Goal: Task Accomplishment & Management: Complete application form

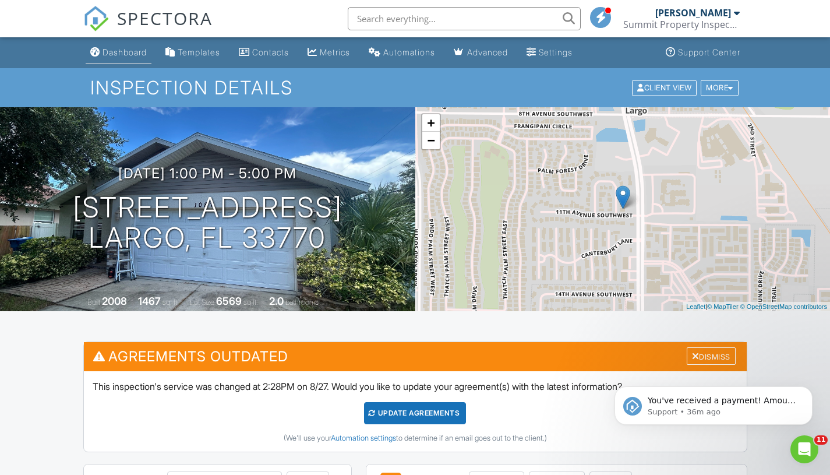
click at [130, 55] on div "Dashboard" at bounding box center [125, 52] width 44 height 10
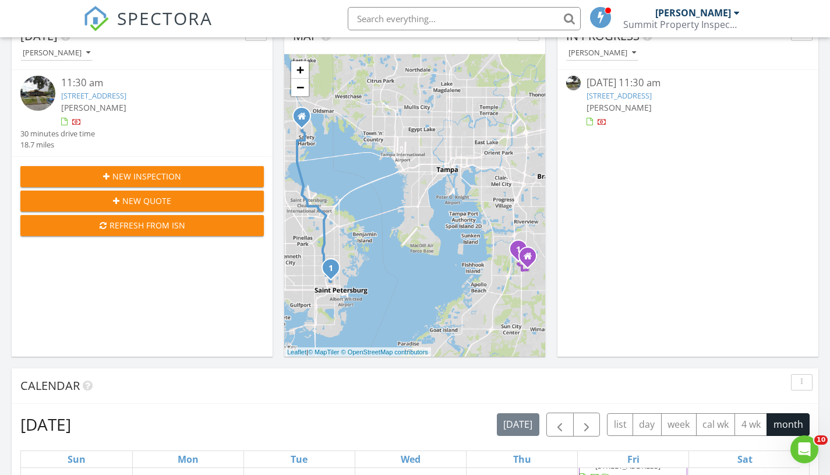
scroll to position [142, 0]
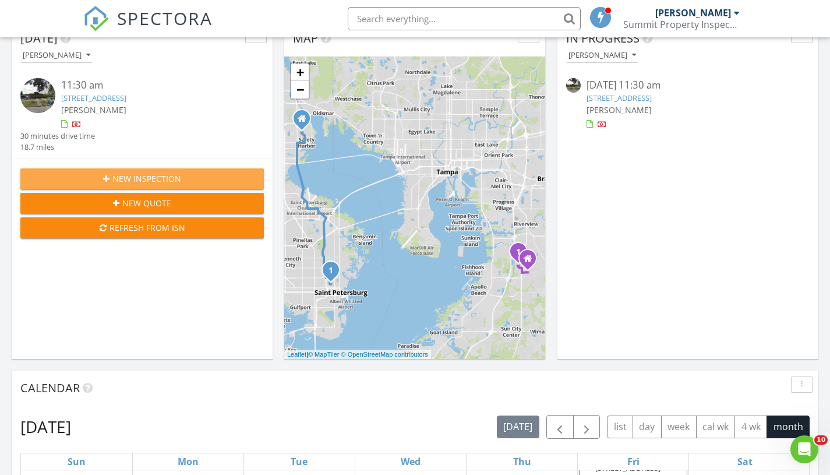
click at [118, 186] on button "New Inspection" at bounding box center [141, 178] width 243 height 21
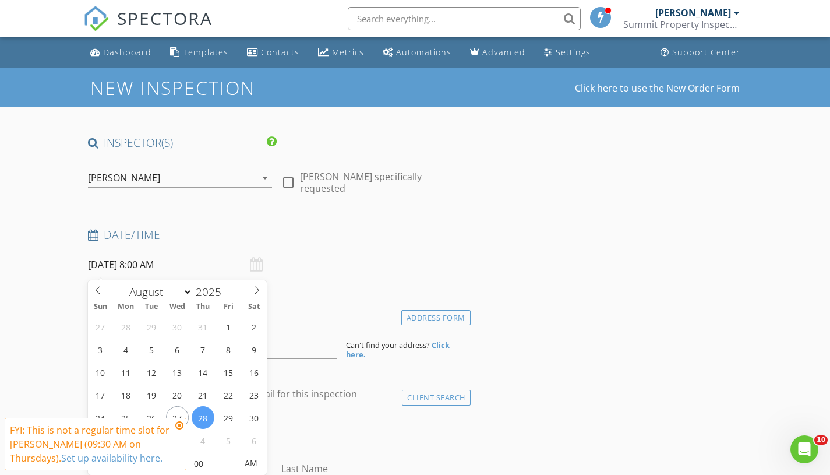
click at [145, 268] on input "08/28/2025 8:00 AM" at bounding box center [180, 264] width 185 height 29
drag, startPoint x: 203, startPoint y: 412, endPoint x: 196, endPoint y: 418, distance: 9.5
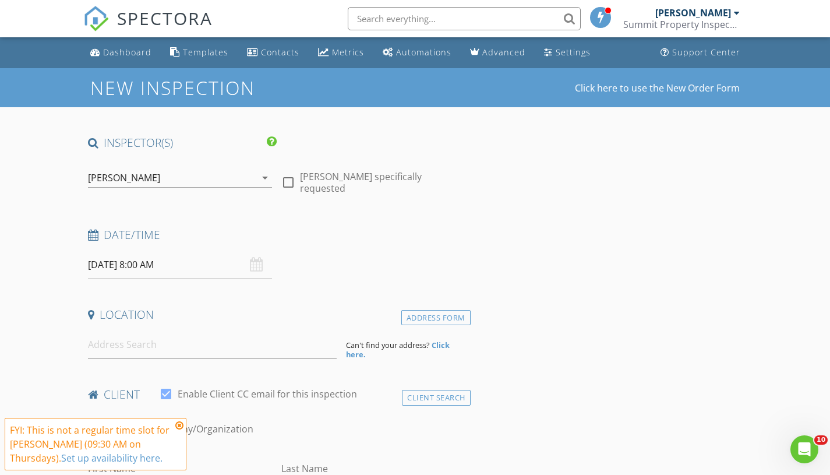
click at [182, 427] on icon at bounding box center [179, 425] width 8 height 9
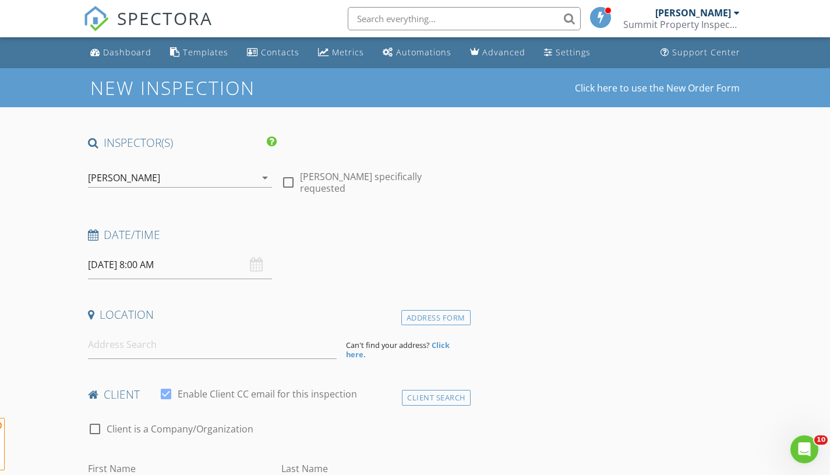
click at [161, 272] on input "08/28/2025 8:00 AM" at bounding box center [180, 264] width 185 height 29
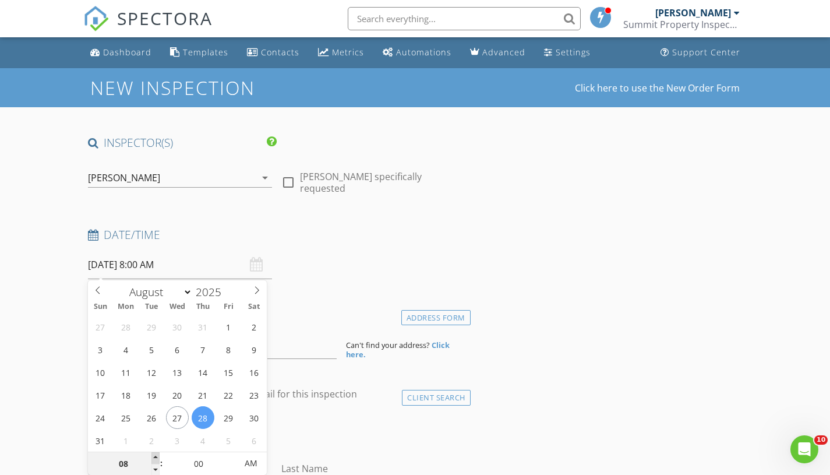
type input "09"
type input "08/28/2025 9:00 AM"
click at [156, 452] on span at bounding box center [155, 458] width 8 height 12
type input "10"
type input "08/28/2025 10:00 AM"
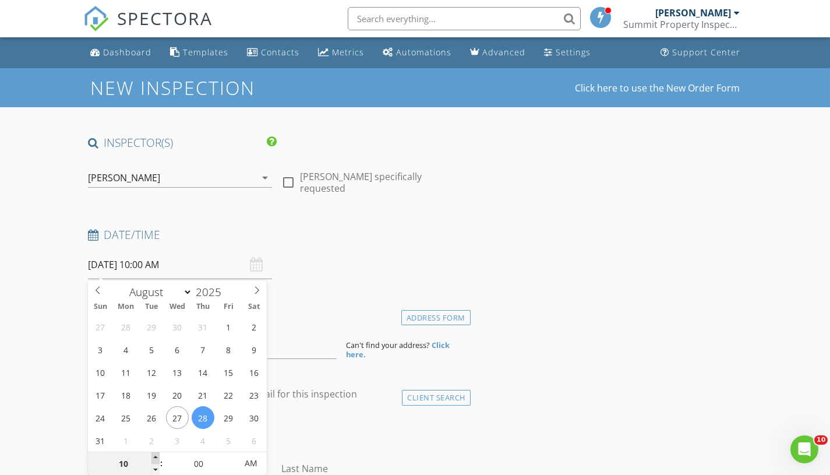
click at [156, 452] on span at bounding box center [155, 458] width 8 height 12
type input "11"
type input "08/28/2025 11:00 AM"
click at [156, 452] on span at bounding box center [155, 458] width 8 height 12
type input "12"
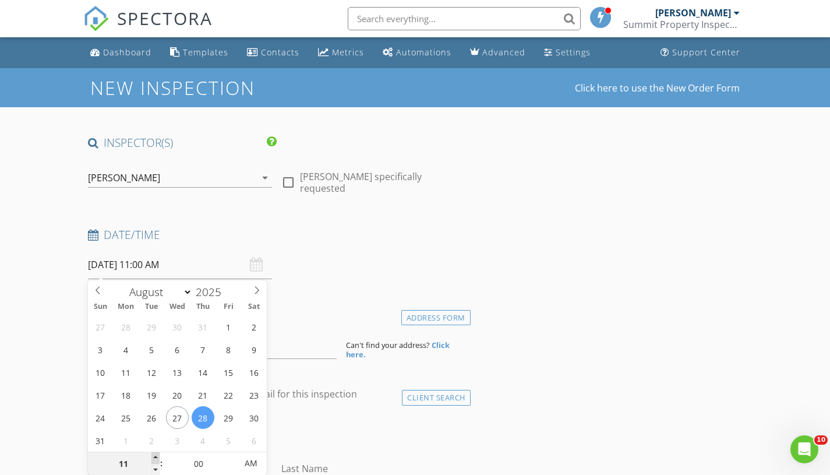
type input "[DATE] 12:00 PM"
click at [158, 454] on span at bounding box center [155, 458] width 8 height 12
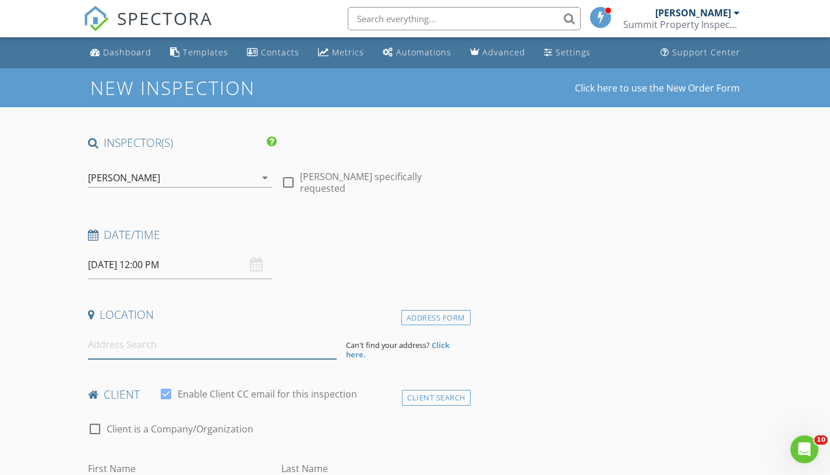
click at [214, 349] on input at bounding box center [212, 344] width 249 height 29
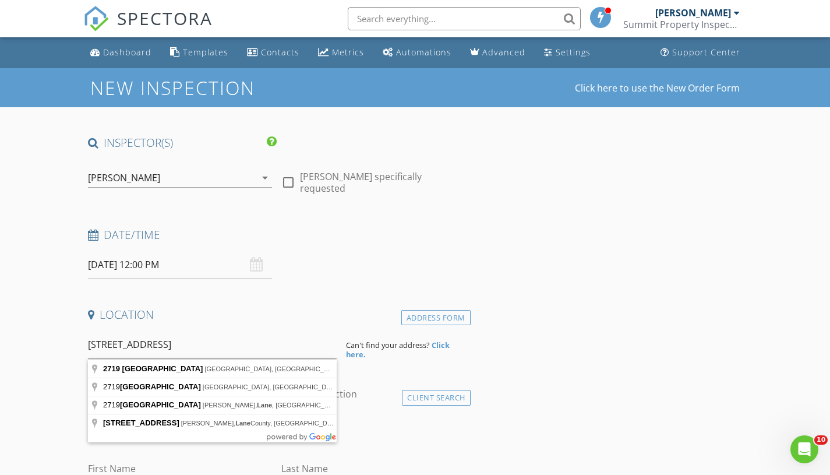
type input "2719 Hampton Green Lane, Brandon, FL, USA"
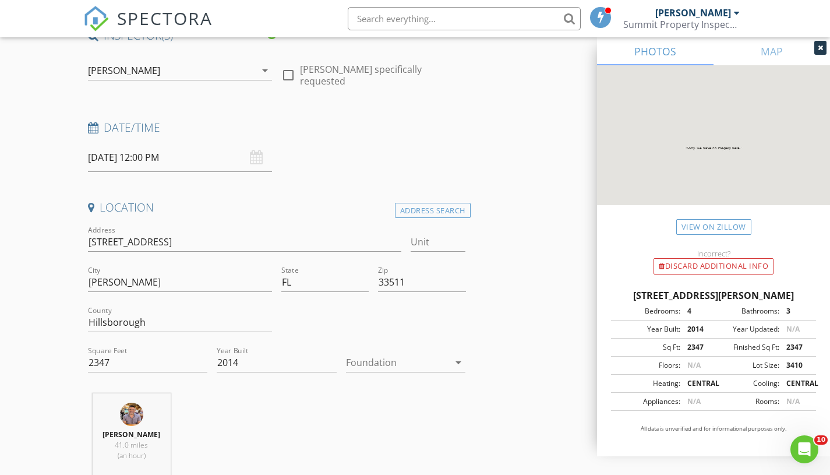
scroll to position [331, 0]
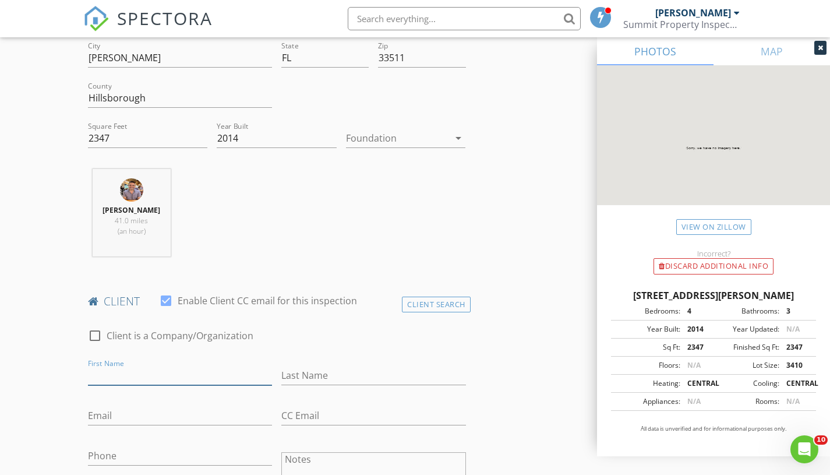
click at [182, 375] on input "First Name" at bounding box center [180, 375] width 185 height 19
type input "Ihab"
type input "Ihmud"
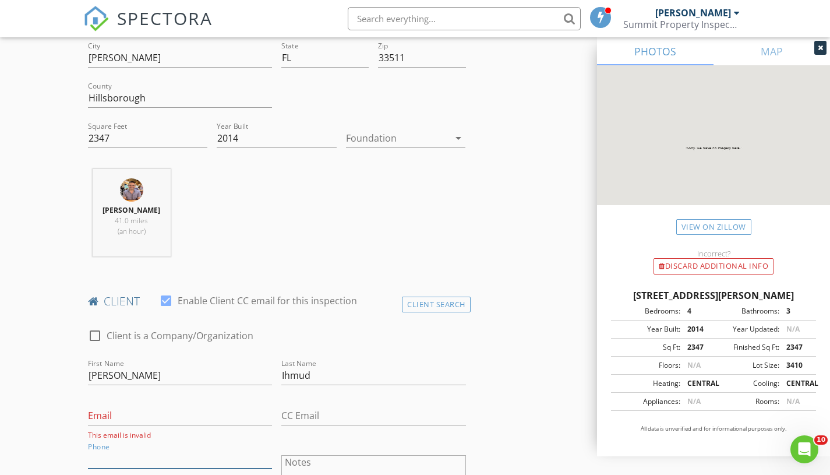
click at [186, 456] on input "Phone" at bounding box center [180, 458] width 185 height 19
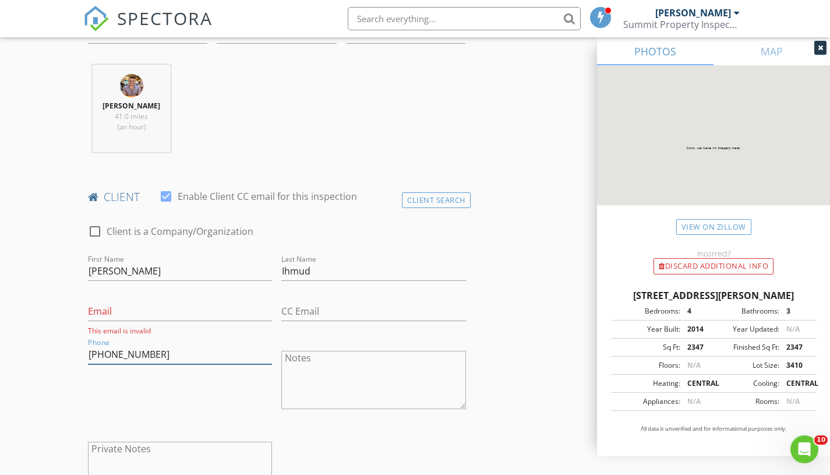
scroll to position [687, 0]
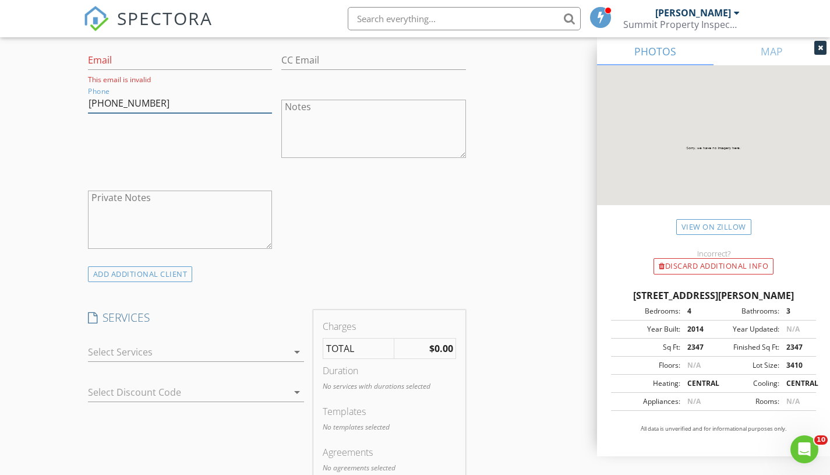
type input "813-690-5843"
click at [208, 352] on div at bounding box center [188, 352] width 200 height 19
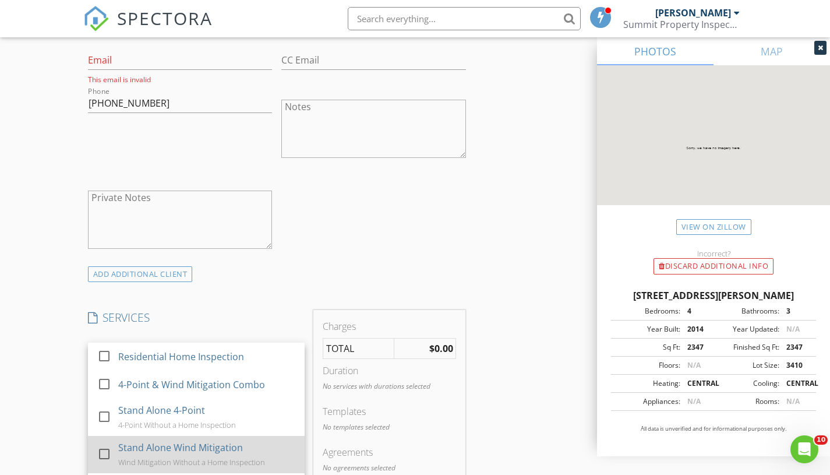
click at [188, 446] on div "Stand Alone Wind Mitigation" at bounding box center [180, 447] width 125 height 14
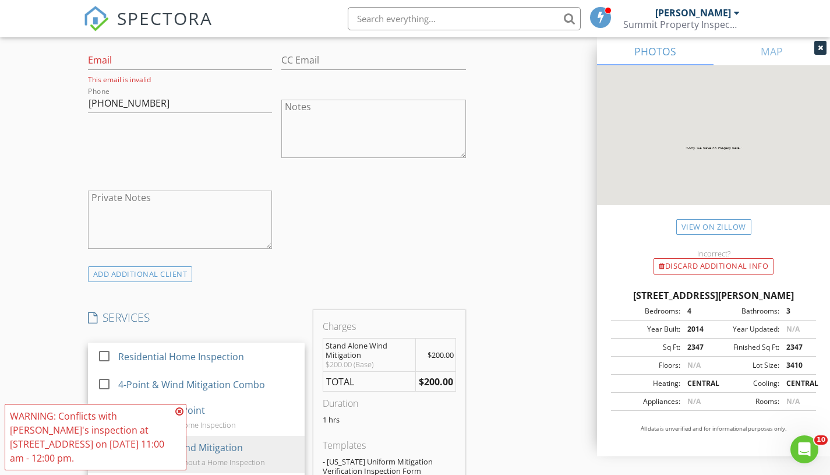
click at [562, 439] on div "INSPECTOR(S) check_box Tristan Page PRIMARY check_box_outline_blank Gregg Forsc…" at bounding box center [415, 418] width 664 height 1940
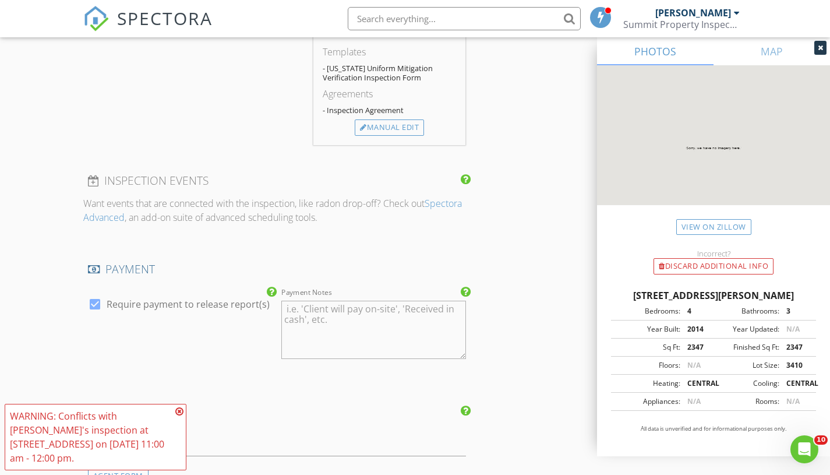
scroll to position [1309, 0]
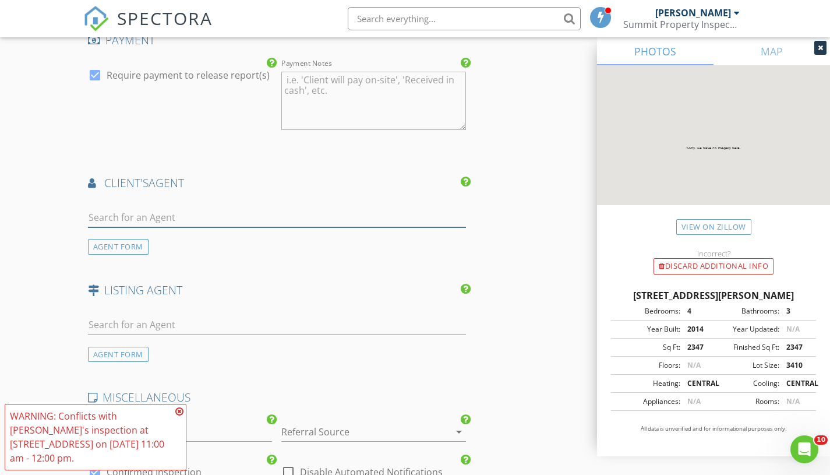
click at [220, 219] on input "text" at bounding box center [277, 217] width 378 height 19
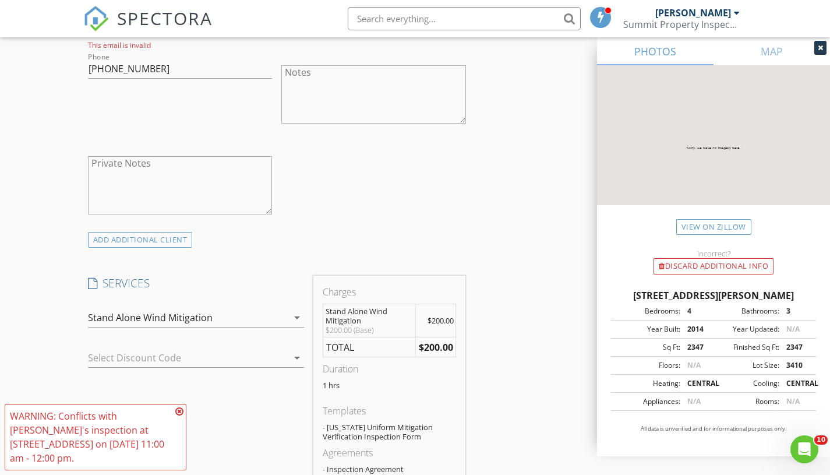
scroll to position [603, 0]
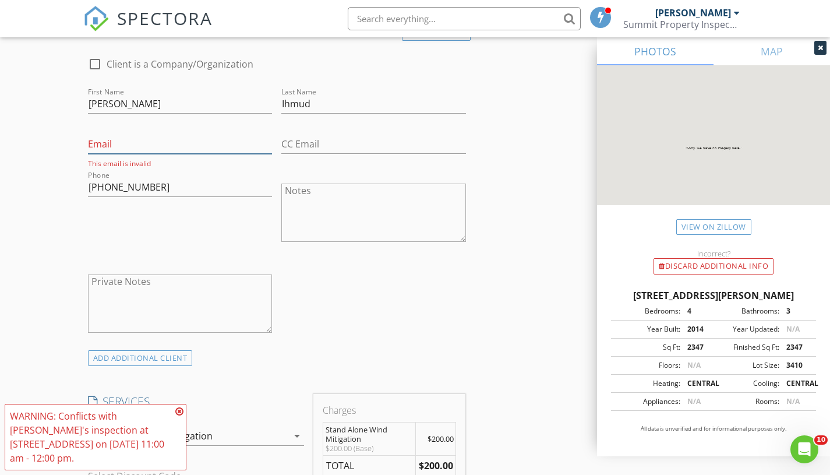
click at [132, 153] on input "Email" at bounding box center [180, 144] width 185 height 19
click at [132, 144] on input "Email" at bounding box center [180, 144] width 185 height 19
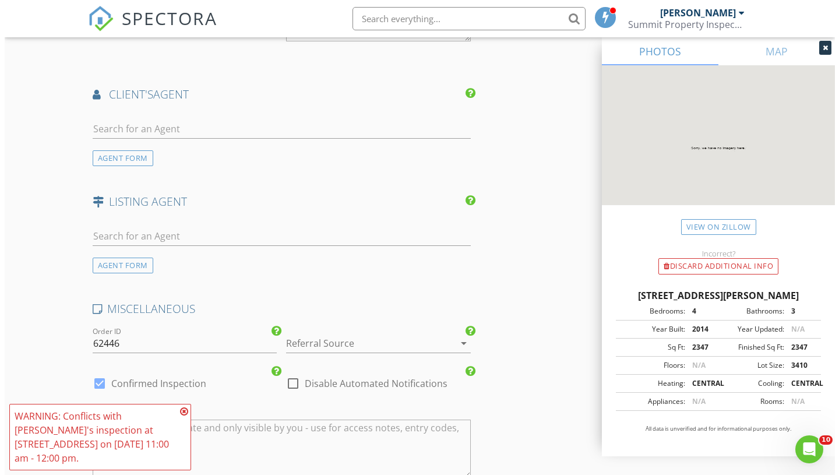
scroll to position [1625, 0]
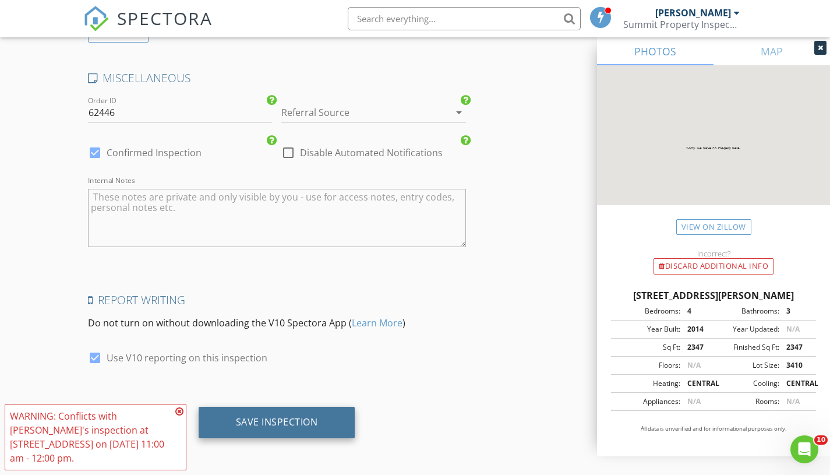
type input "admin@theplatinumroofing.com"
click at [291, 425] on div "Save Inspection" at bounding box center [277, 422] width 82 height 12
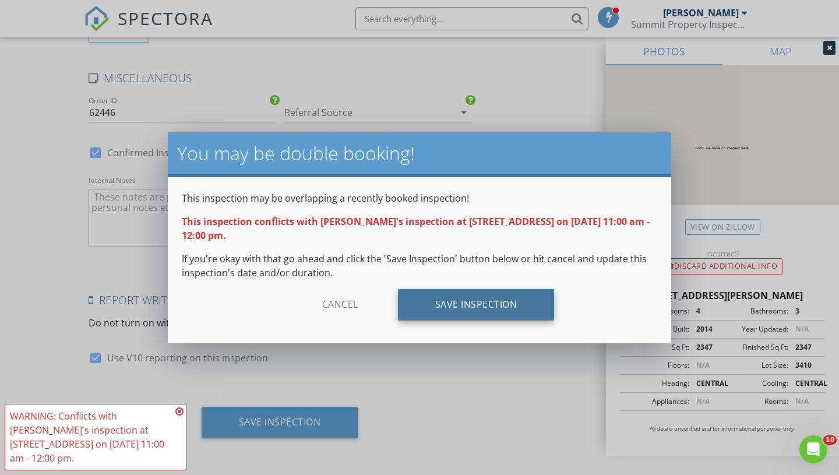
click at [478, 297] on div "Save Inspection" at bounding box center [476, 304] width 157 height 31
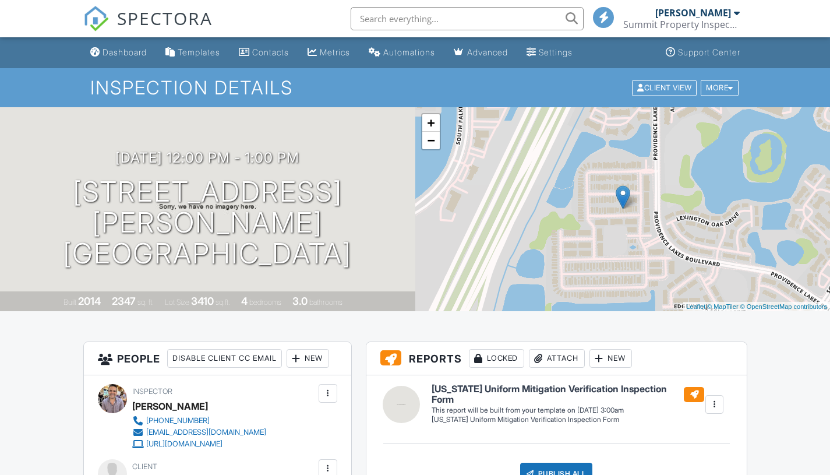
click at [128, 52] on div "Dashboard" at bounding box center [125, 52] width 44 height 10
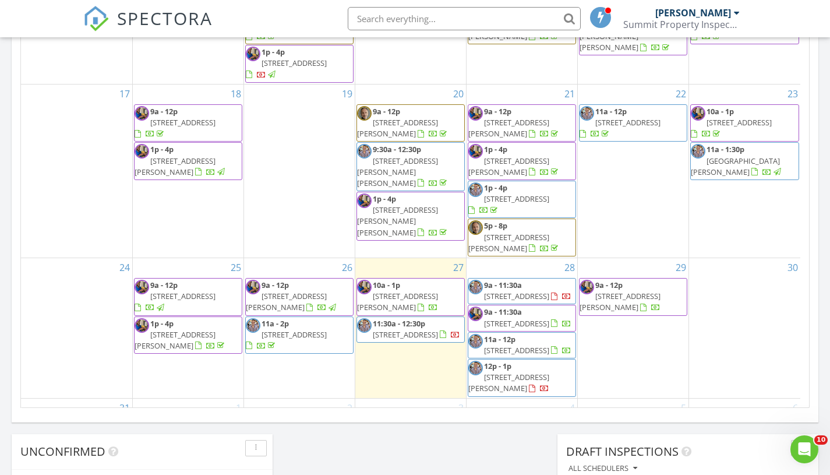
scroll to position [443, 0]
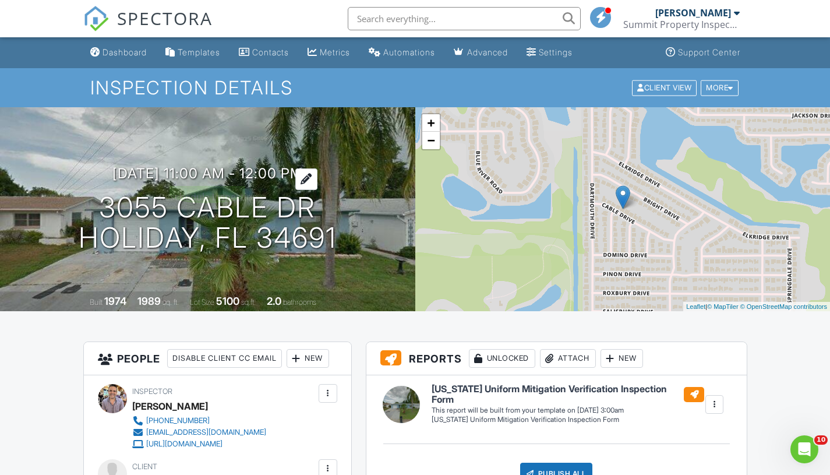
click at [195, 176] on h3 "08/28/2025 11:00 am - 12:00 pm" at bounding box center [207, 173] width 190 height 16
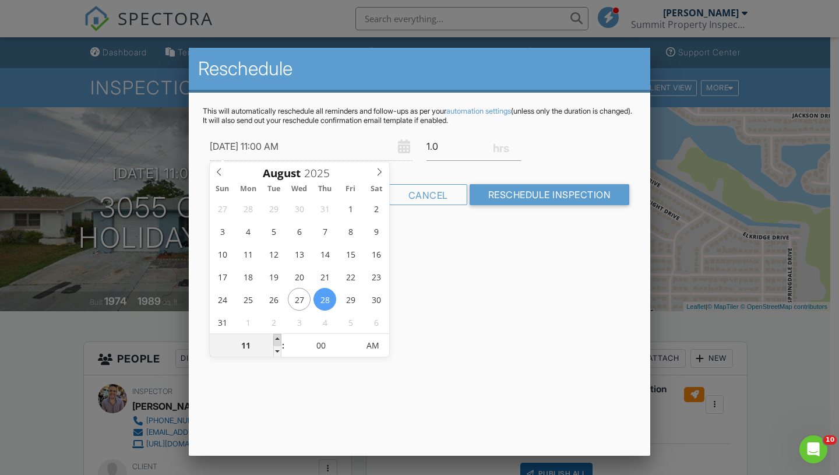
type input "08/28/2025 12:00 PM"
type input "12"
click at [276, 337] on span at bounding box center [277, 340] width 8 height 12
type input "08/28/2025 1:00 PM"
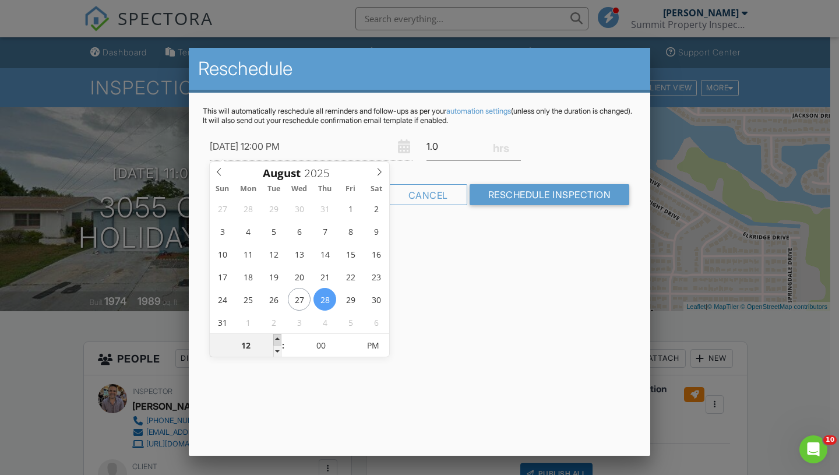
type input "01"
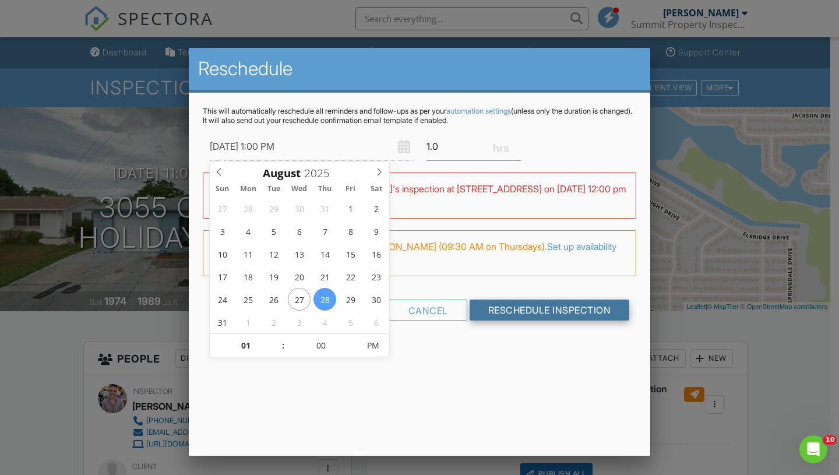
click at [552, 303] on input "Reschedule Inspection" at bounding box center [550, 309] width 160 height 21
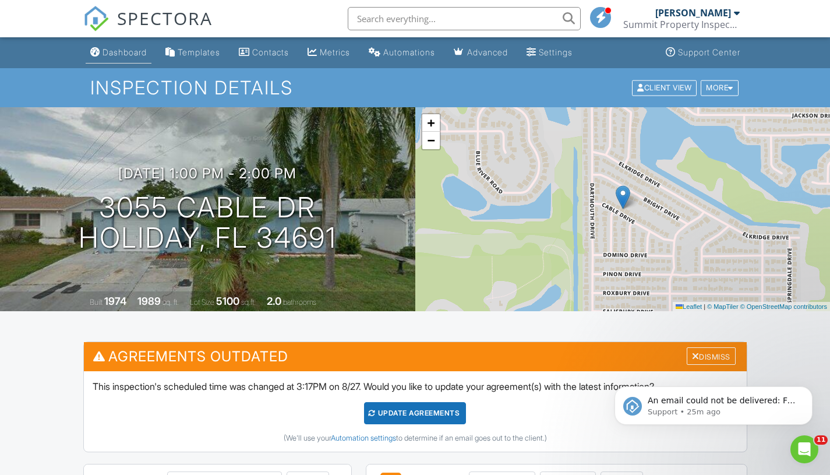
click at [124, 50] on div "Dashboard" at bounding box center [125, 52] width 44 height 10
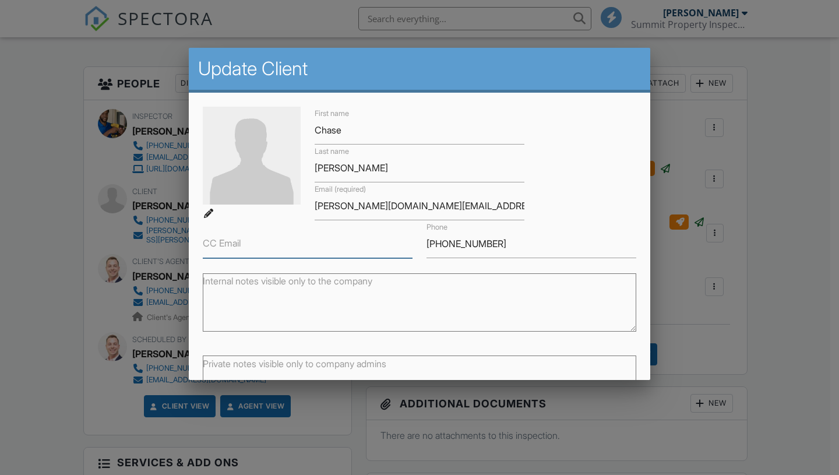
click at [284, 250] on input "CC Email" at bounding box center [308, 244] width 210 height 29
drag, startPoint x: 494, startPoint y: 245, endPoint x: 411, endPoint y: 240, distance: 82.9
click at [411, 240] on div "First name Chase Last name Morris Email (required) morriss.chase@icloud.com CC …" at bounding box center [419, 182] width 447 height 151
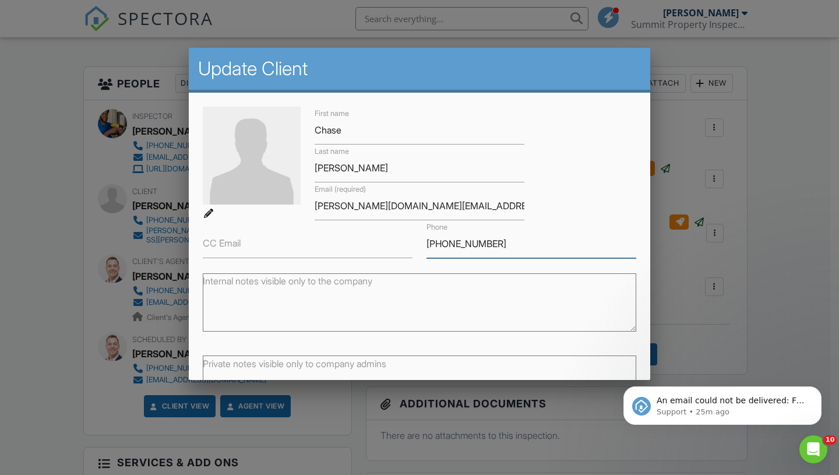
scroll to position [86, 0]
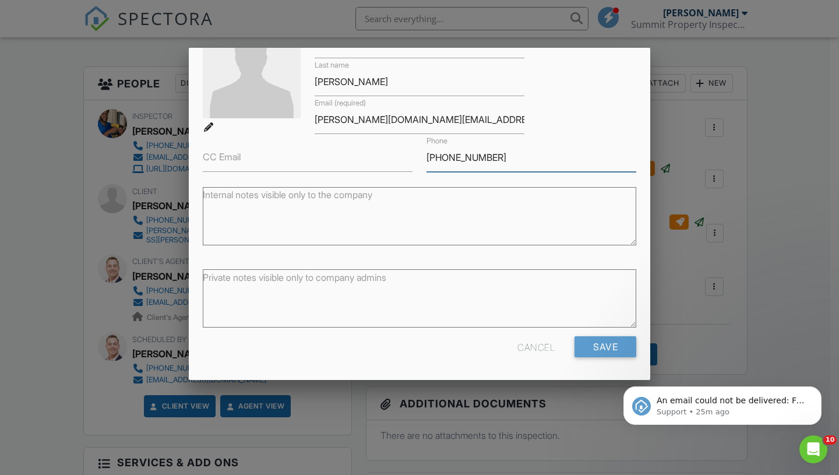
type input "810-728-5919"
click at [592, 352] on input "Save" at bounding box center [605, 346] width 62 height 21
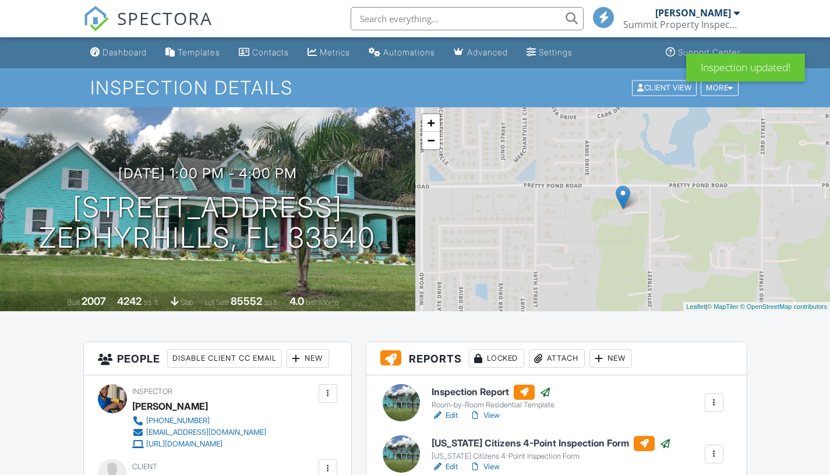
click at [327, 463] on div at bounding box center [328, 469] width 12 height 12
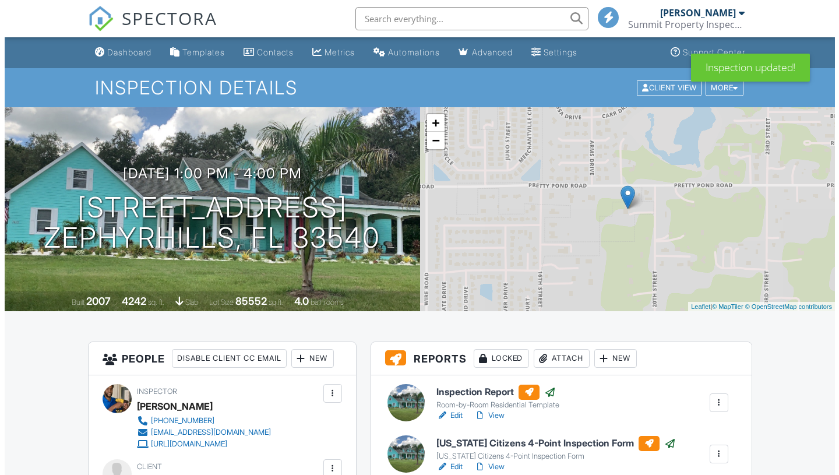
scroll to position [237, 0]
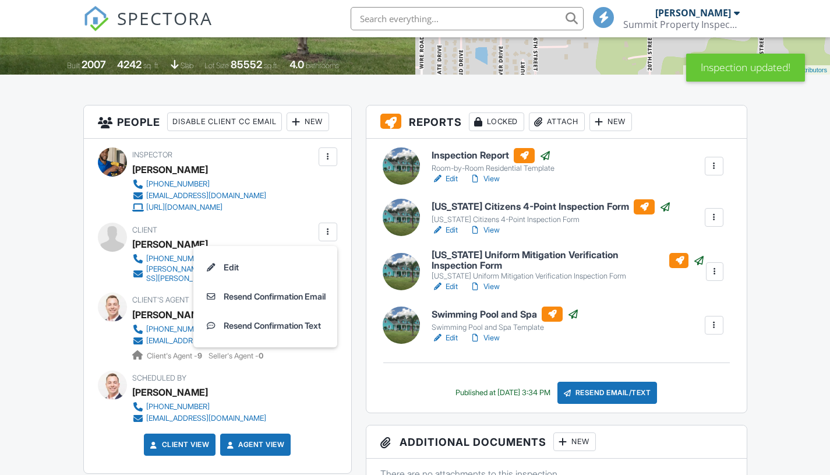
click at [297, 326] on li "Resend Confirmation Text" at bounding box center [265, 325] width 130 height 29
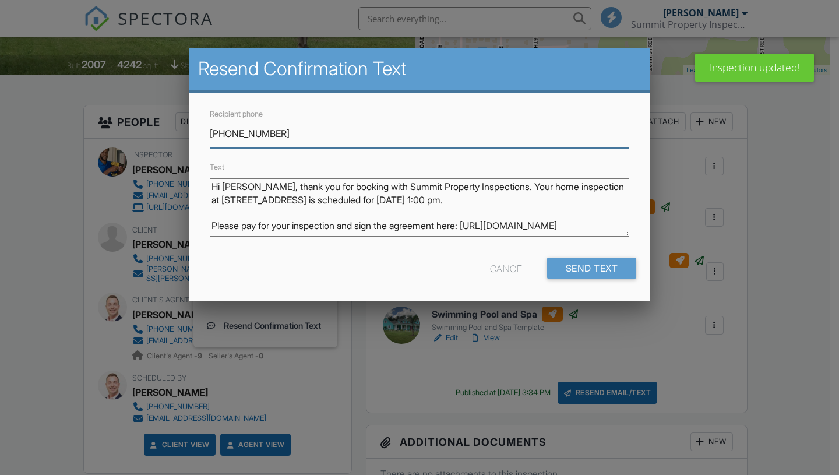
scroll to position [0, 0]
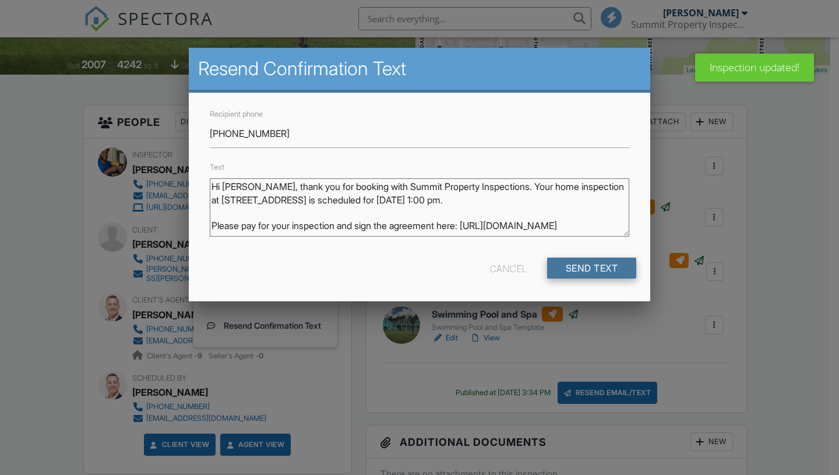
click at [589, 266] on input "Send Text" at bounding box center [592, 267] width 90 height 21
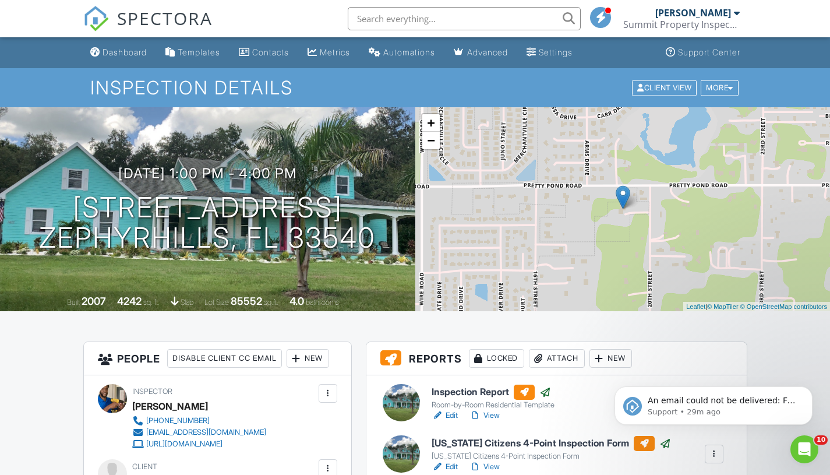
click at [132, 53] on div "Dashboard" at bounding box center [125, 52] width 44 height 10
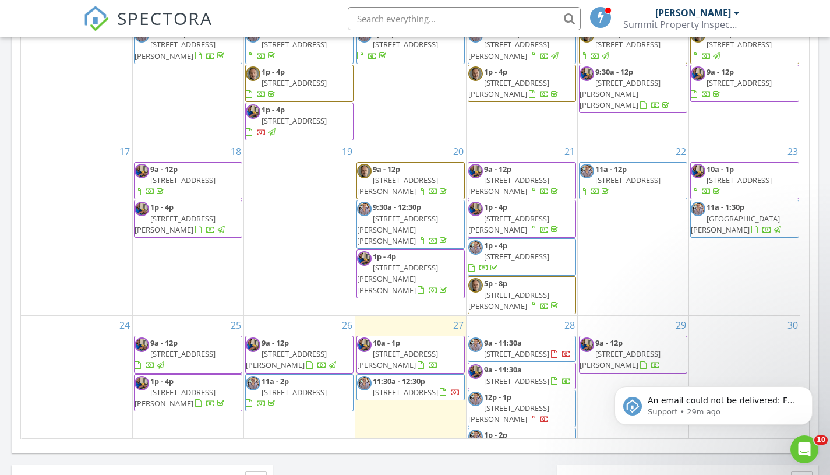
scroll to position [628, 0]
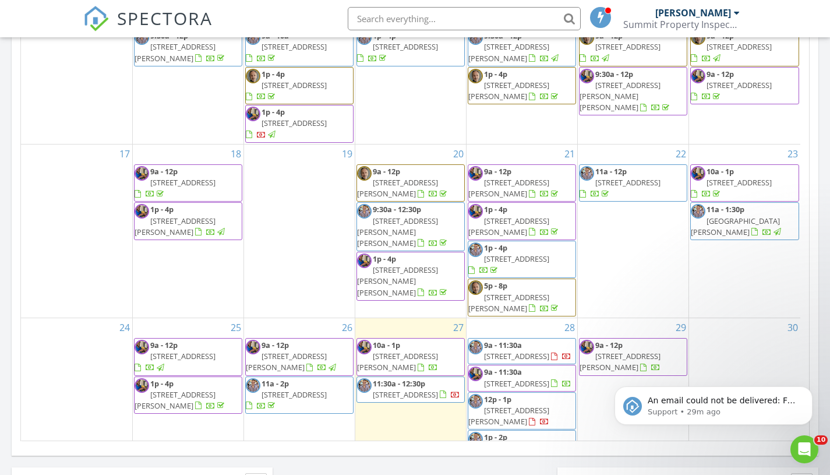
drag, startPoint x: 838, startPoint y: 269, endPoint x: 838, endPoint y: 241, distance: 28.5
click at [830, 241] on html "SPECTORA [PERSON_NAME] Summit Property Inspections Inc Role: Inspector Change R…" at bounding box center [415, 191] width 830 height 1639
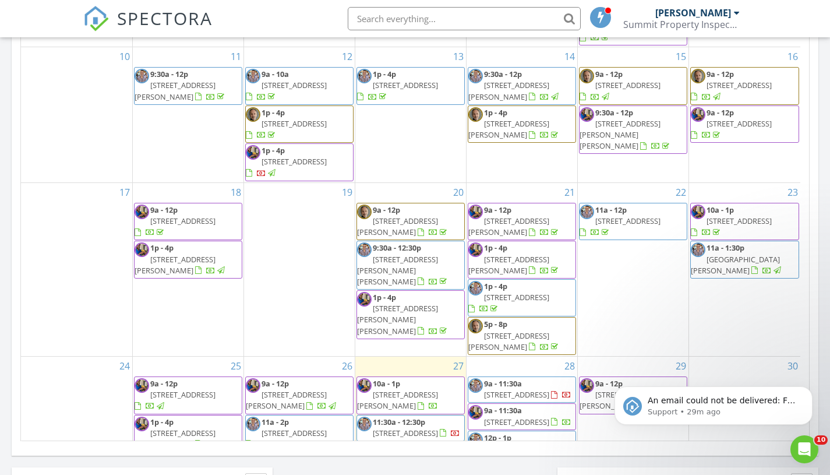
scroll to position [443, 0]
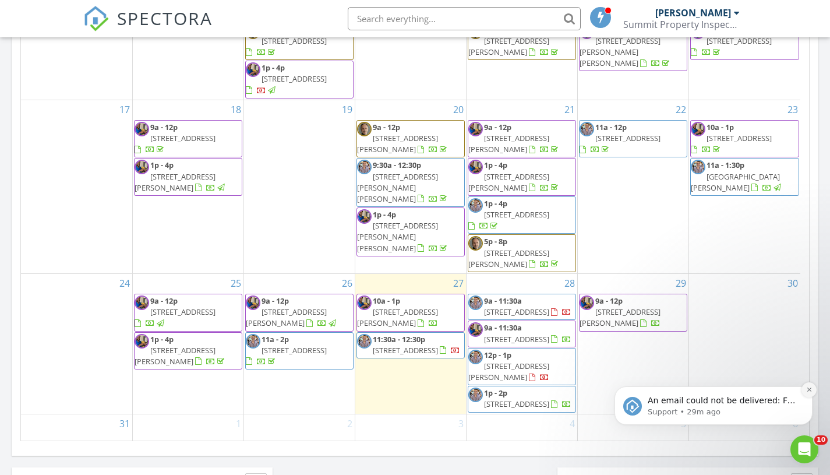
click at [813, 389] on button "Dismiss notification" at bounding box center [809, 389] width 15 height 15
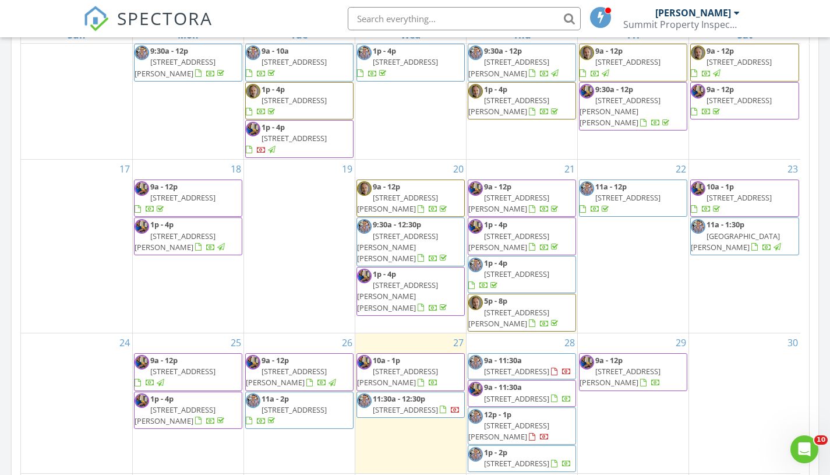
scroll to position [597, 0]
